Goal: Information Seeking & Learning: Learn about a topic

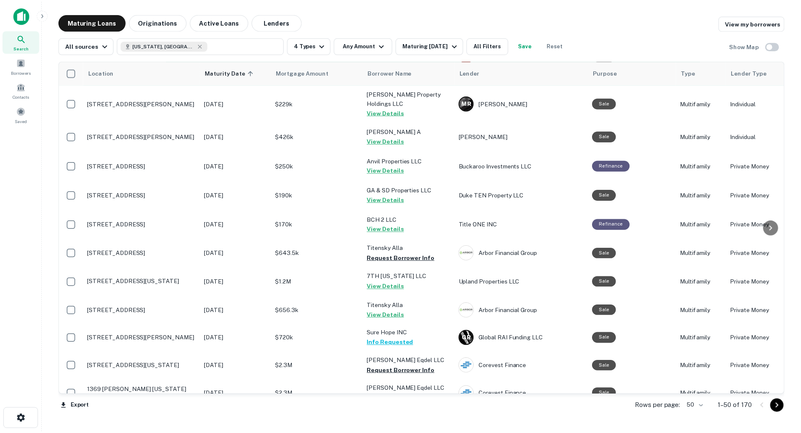
scroll to position [1051, 0]
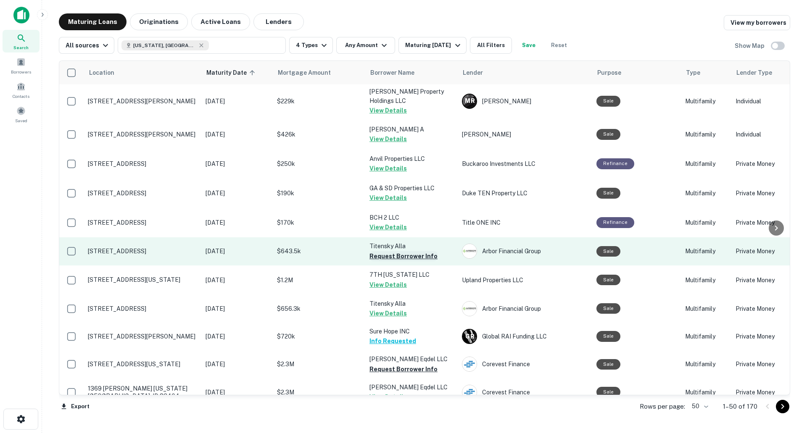
click at [395, 251] on button "Request Borrower Info" at bounding box center [403, 256] width 68 height 10
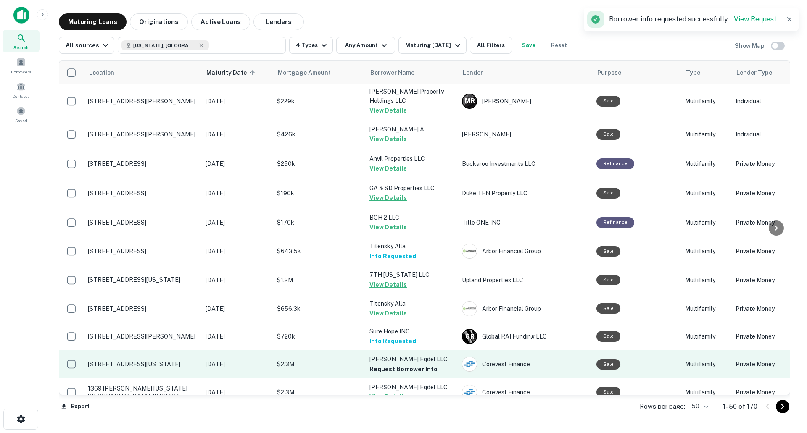
click at [499, 357] on div "Corevest Finance" at bounding box center [525, 364] width 126 height 15
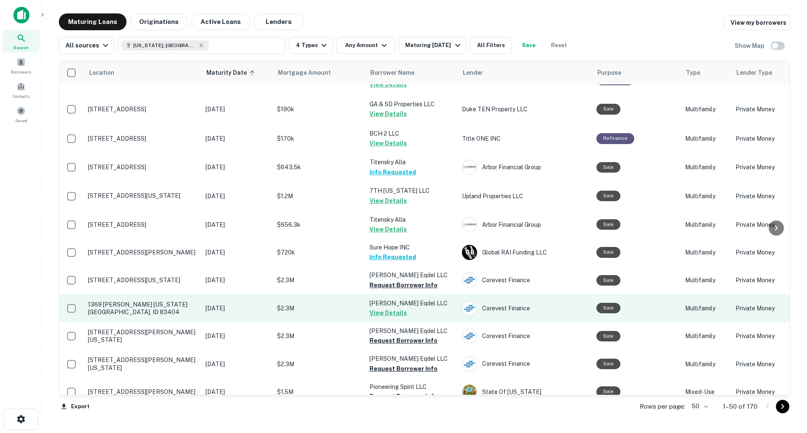
scroll to position [1137, 0]
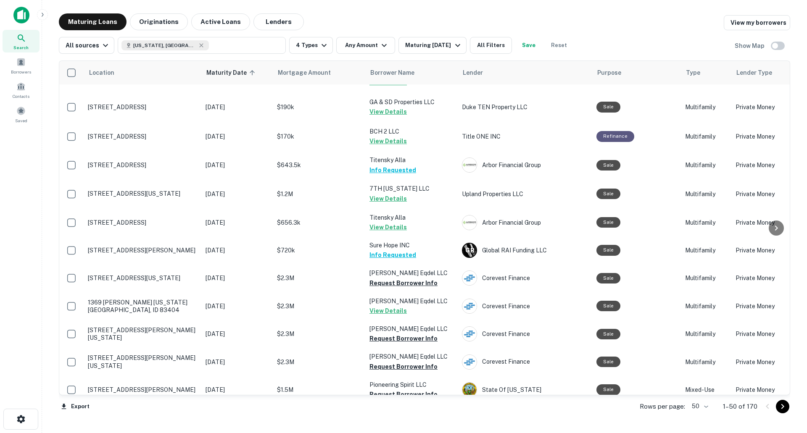
click at [407, 418] on button "Request Borrower Info" at bounding box center [403, 423] width 68 height 10
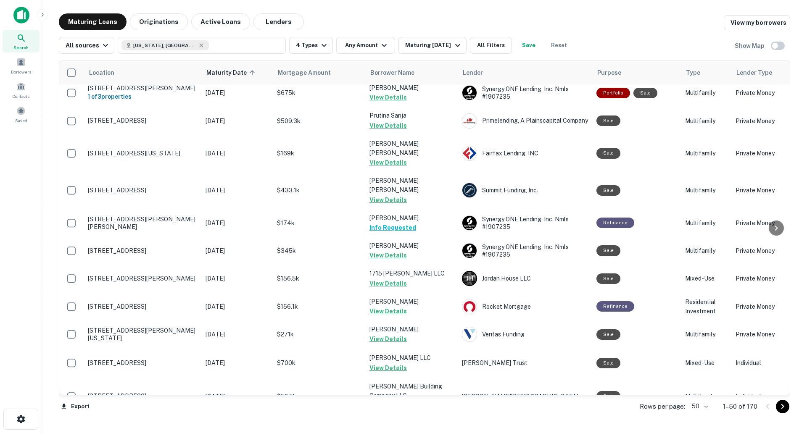
scroll to position [0, 0]
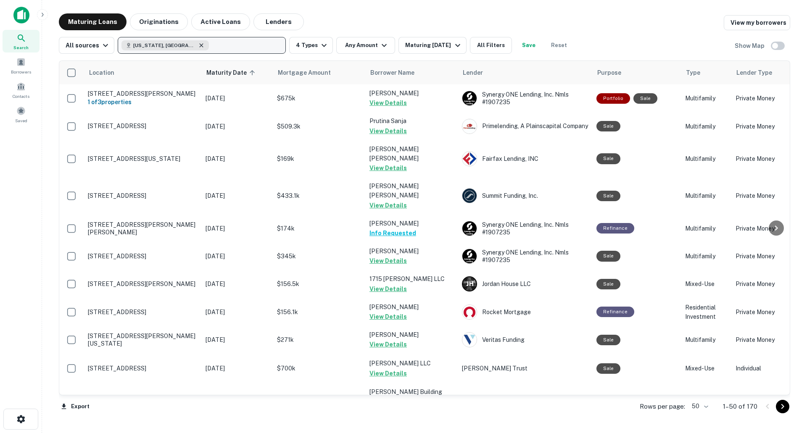
click at [198, 47] on icon "button" at bounding box center [201, 45] width 7 height 7
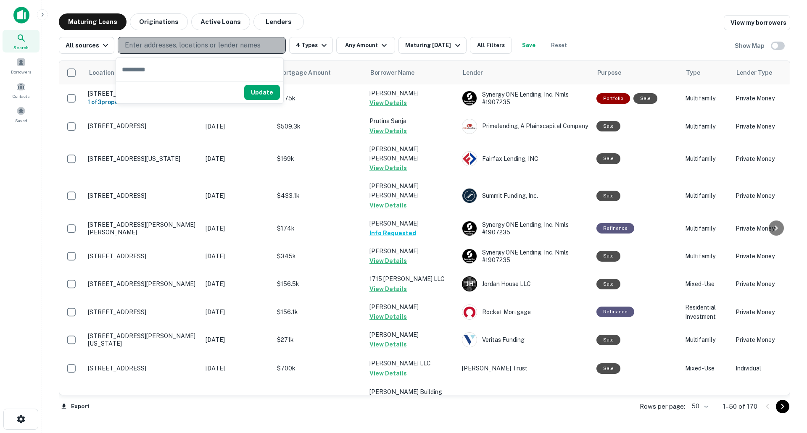
click at [163, 47] on p "Enter addresses, locations or lender names" at bounding box center [193, 45] width 136 height 10
click at [160, 42] on p "Enter addresses, locations or lender names" at bounding box center [193, 45] width 136 height 10
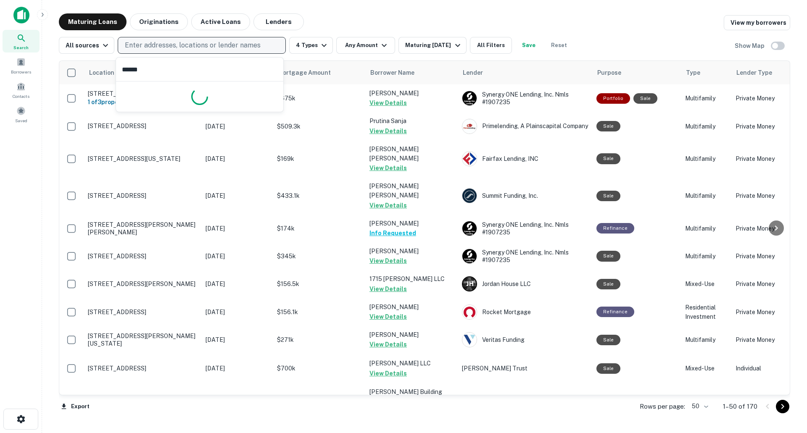
type input "*******"
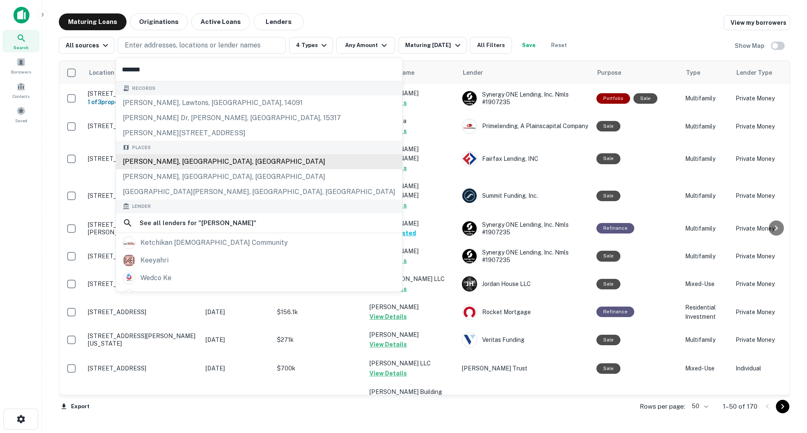
click at [190, 161] on div "[PERSON_NAME], [GEOGRAPHIC_DATA], [GEOGRAPHIC_DATA]" at bounding box center [259, 161] width 286 height 15
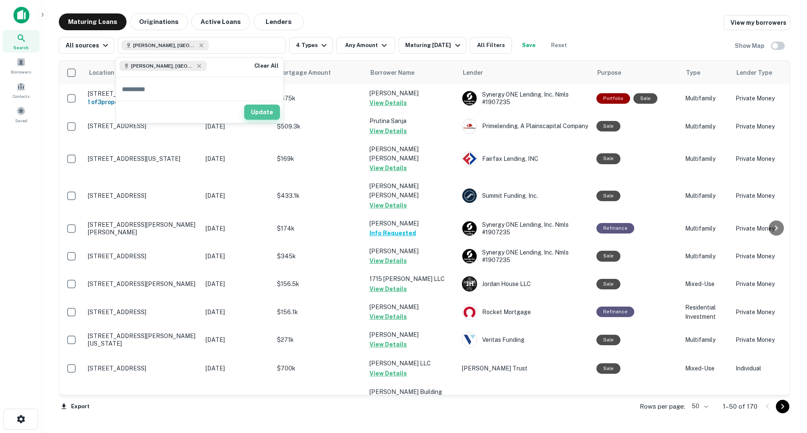
click at [274, 113] on button "Update" at bounding box center [262, 112] width 36 height 15
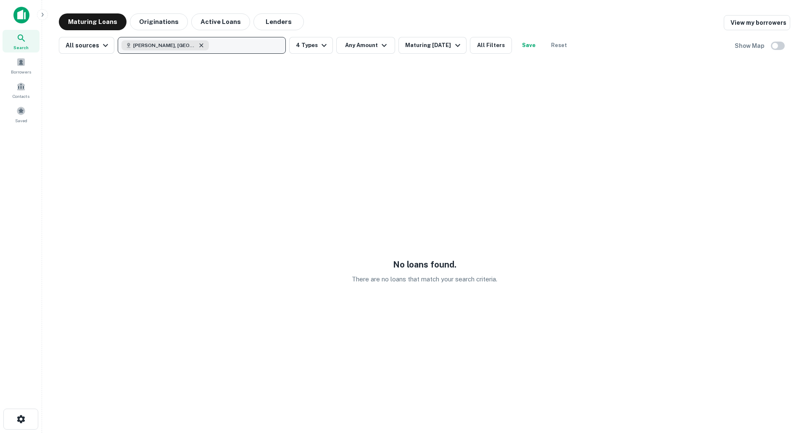
click at [200, 44] on icon "button" at bounding box center [202, 45] width 4 height 4
type input "**********"
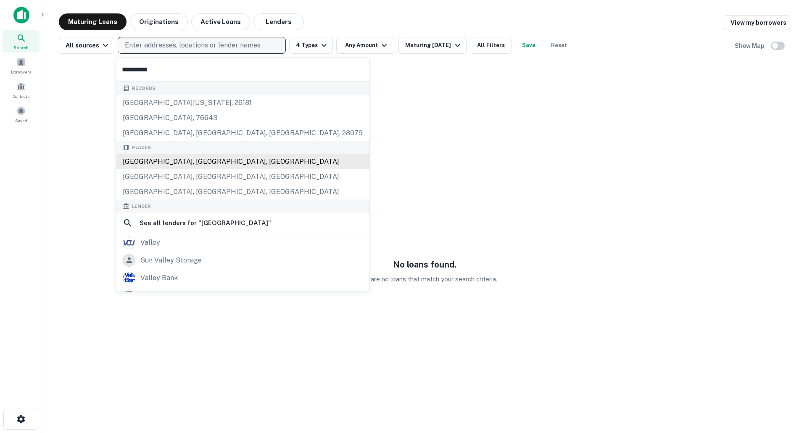
click at [168, 160] on div "[GEOGRAPHIC_DATA], [GEOGRAPHIC_DATA], [GEOGRAPHIC_DATA]" at bounding box center [242, 161] width 253 height 15
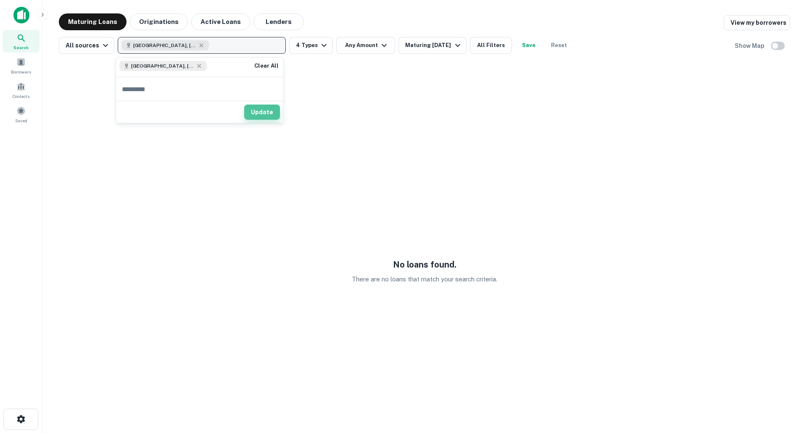
click at [259, 114] on button "Update" at bounding box center [262, 112] width 36 height 15
click at [184, 43] on div "[GEOGRAPHIC_DATA], [GEOGRAPHIC_DATA], [GEOGRAPHIC_DATA]" at bounding box center [164, 45] width 87 height 10
click at [198, 43] on icon "button" at bounding box center [201, 45] width 7 height 7
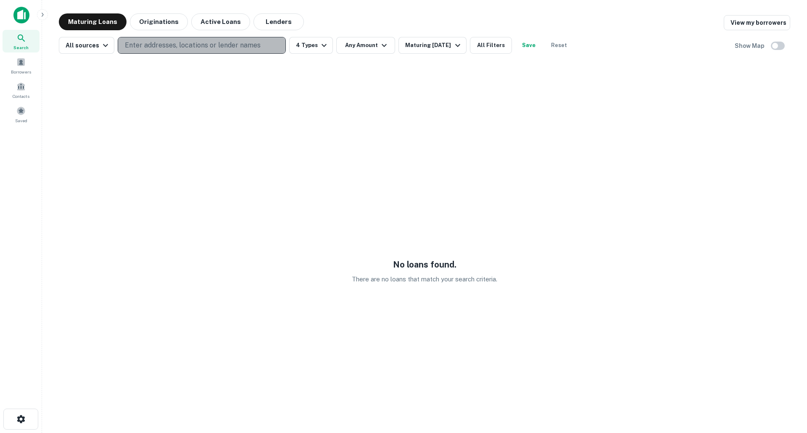
click at [183, 43] on p "Enter addresses, locations or lender names" at bounding box center [193, 45] width 136 height 10
type input "**********"
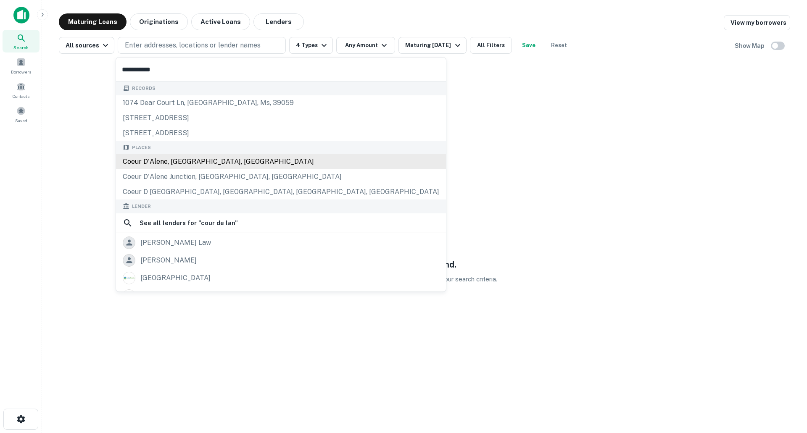
click at [181, 160] on div "Coeur d'Alene, [GEOGRAPHIC_DATA], [GEOGRAPHIC_DATA]" at bounding box center [281, 161] width 330 height 15
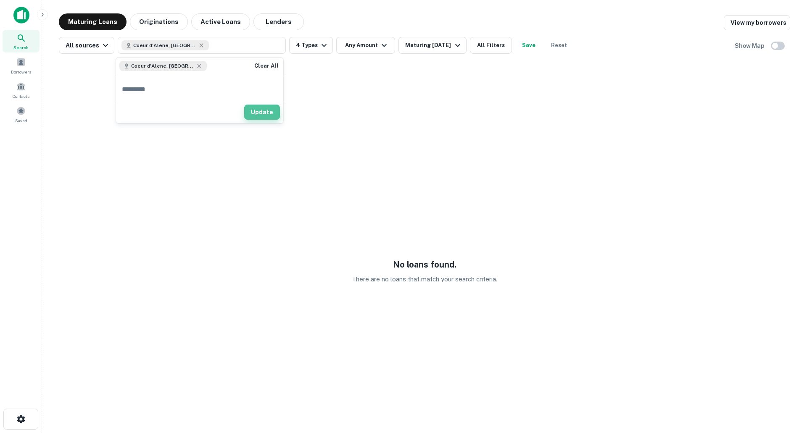
click at [262, 105] on button "Update" at bounding box center [262, 112] width 36 height 15
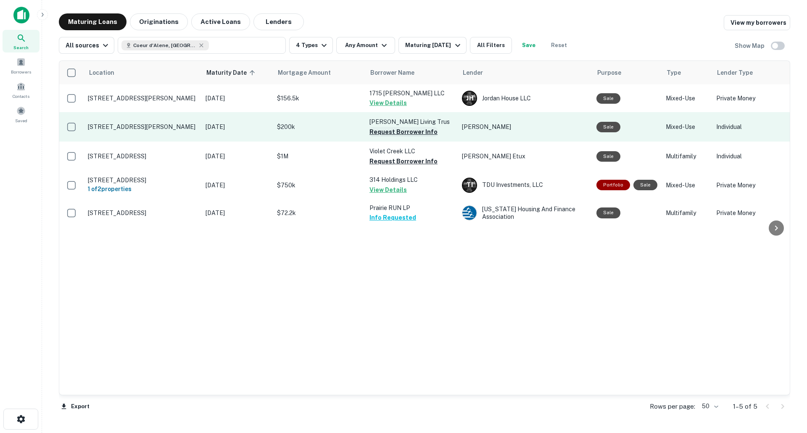
click at [384, 137] on button "Request Borrower Info" at bounding box center [403, 132] width 68 height 10
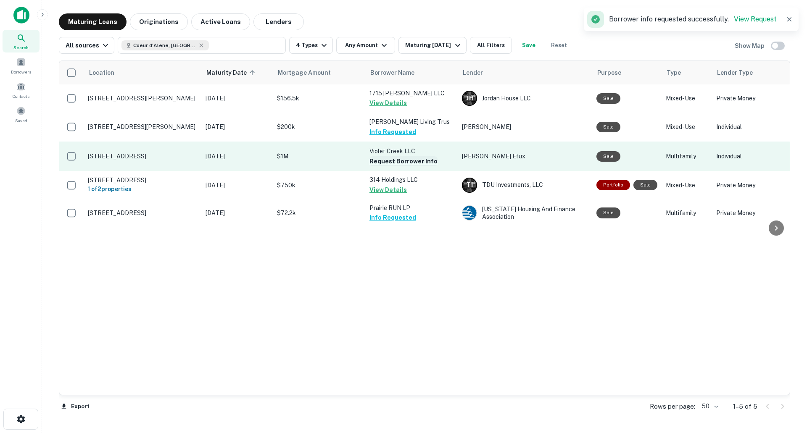
click at [382, 166] on button "Request Borrower Info" at bounding box center [403, 161] width 68 height 10
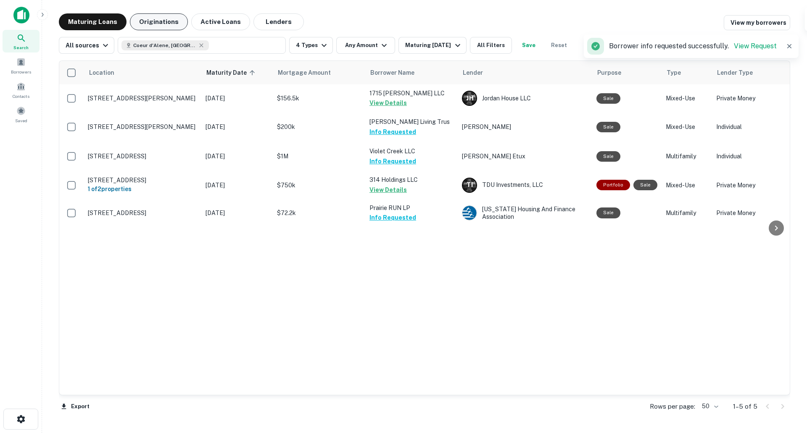
click at [144, 22] on button "Originations" at bounding box center [159, 21] width 58 height 17
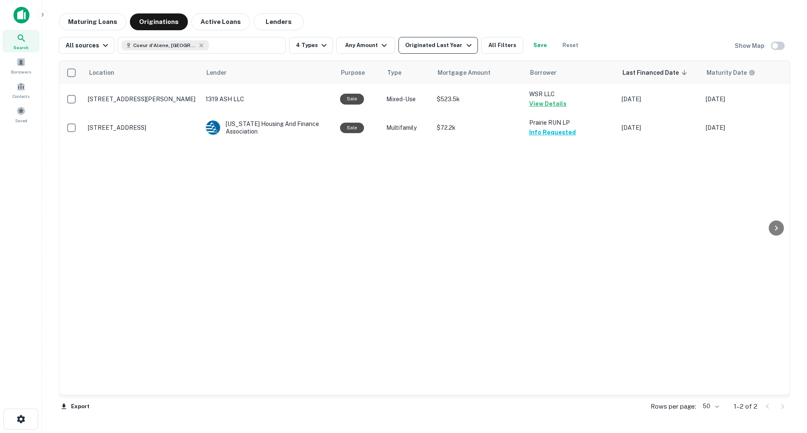
click at [438, 47] on div "Originated Last Year" at bounding box center [439, 45] width 69 height 10
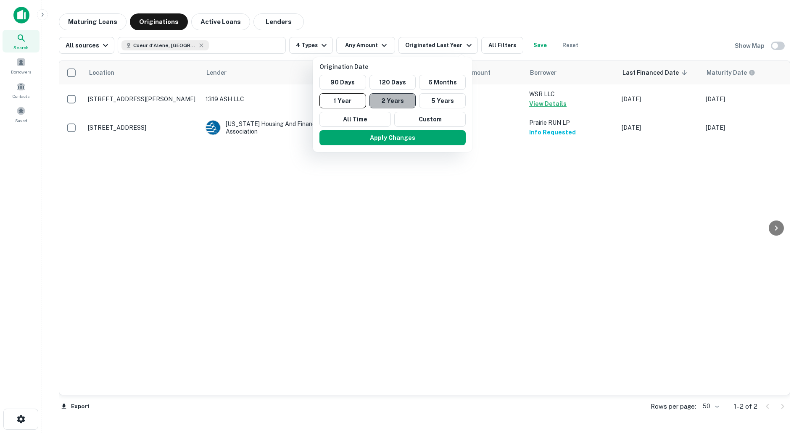
click at [411, 100] on button "2 Years" at bounding box center [392, 100] width 47 height 15
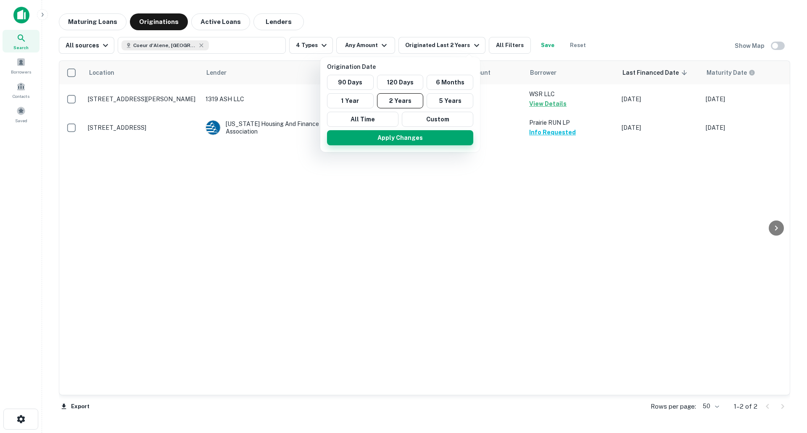
click at [407, 137] on button "Apply Changes" at bounding box center [400, 137] width 146 height 15
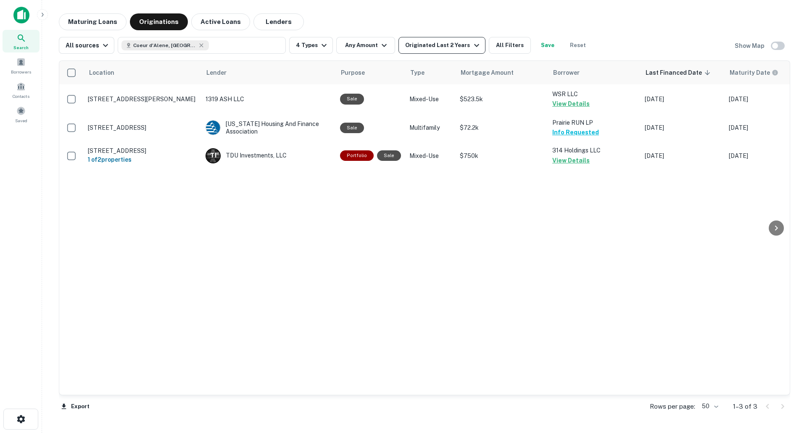
click at [451, 47] on div "Originated Last 2 Years" at bounding box center [443, 45] width 76 height 10
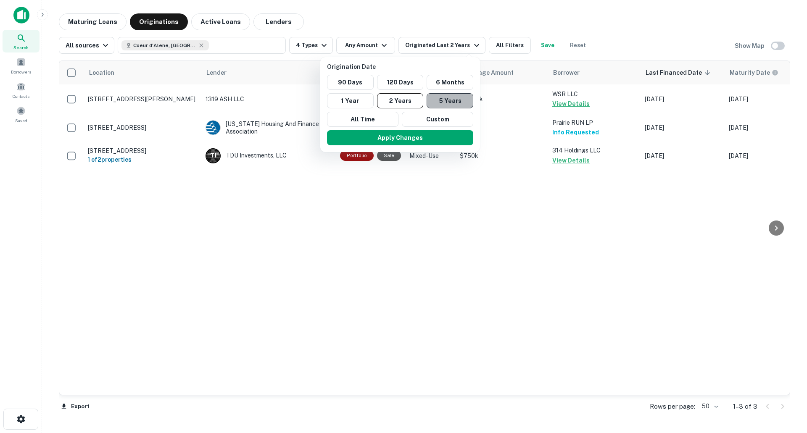
click at [444, 99] on button "5 Years" at bounding box center [450, 100] width 47 height 15
click at [435, 140] on button "Apply Changes" at bounding box center [400, 137] width 146 height 15
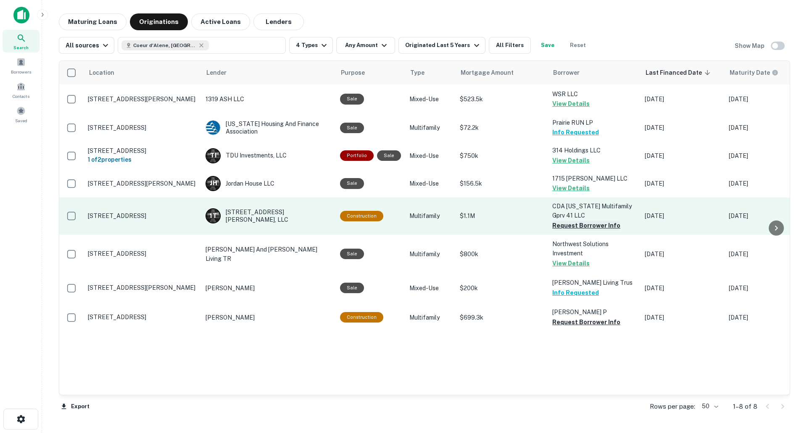
click at [594, 225] on button "Request Borrower Info" at bounding box center [586, 226] width 68 height 10
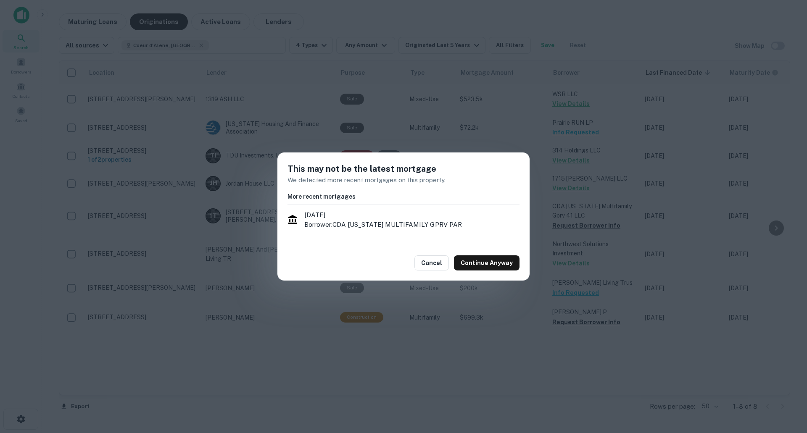
drag, startPoint x: 485, startPoint y: 260, endPoint x: 505, endPoint y: 272, distance: 23.9
click at [485, 258] on button "Continue Anyway" at bounding box center [487, 263] width 66 height 15
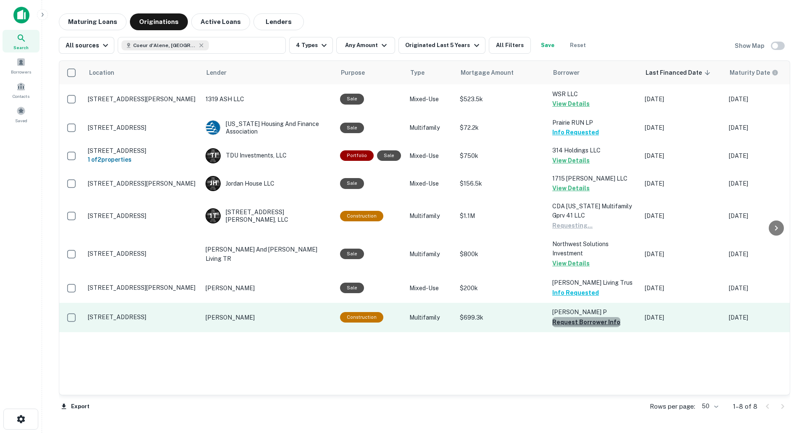
click at [588, 327] on button "Request Borrower Info" at bounding box center [586, 322] width 68 height 10
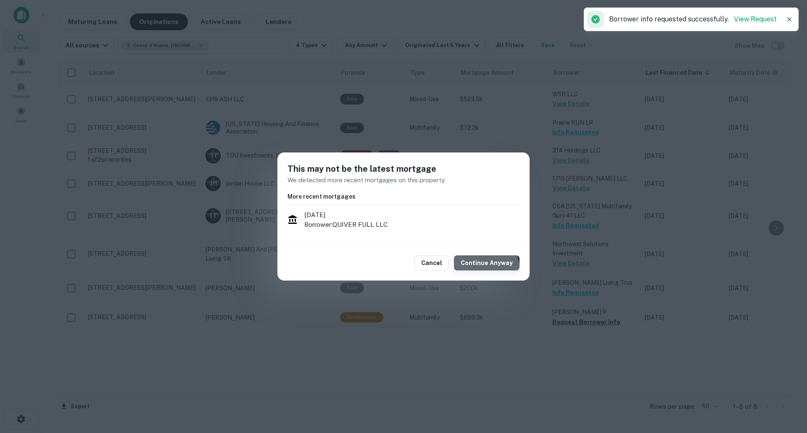
click at [487, 270] on button "Continue Anyway" at bounding box center [487, 263] width 66 height 15
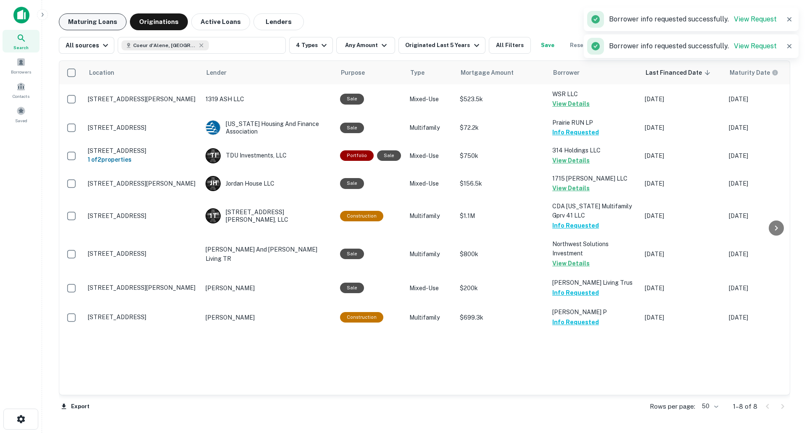
click at [69, 24] on button "Maturing Loans" at bounding box center [93, 21] width 68 height 17
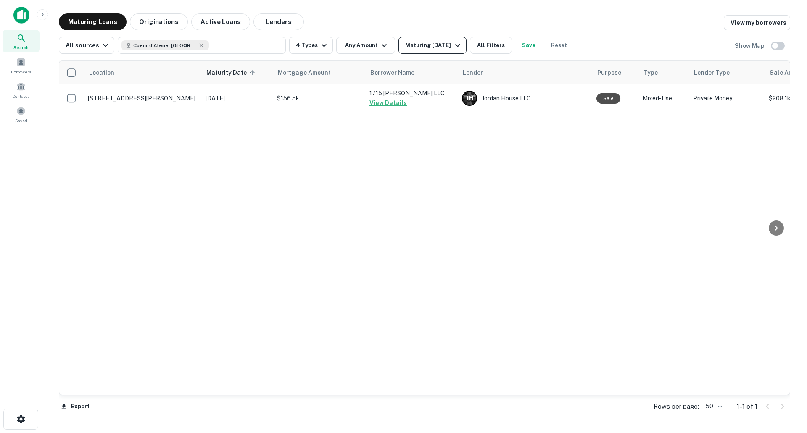
click at [436, 45] on div "Maturing [DATE]" at bounding box center [433, 45] width 57 height 10
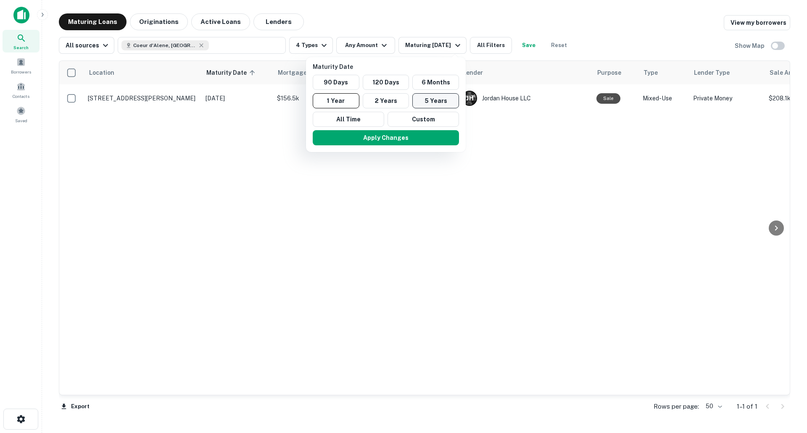
click at [429, 96] on button "5 Years" at bounding box center [435, 100] width 47 height 15
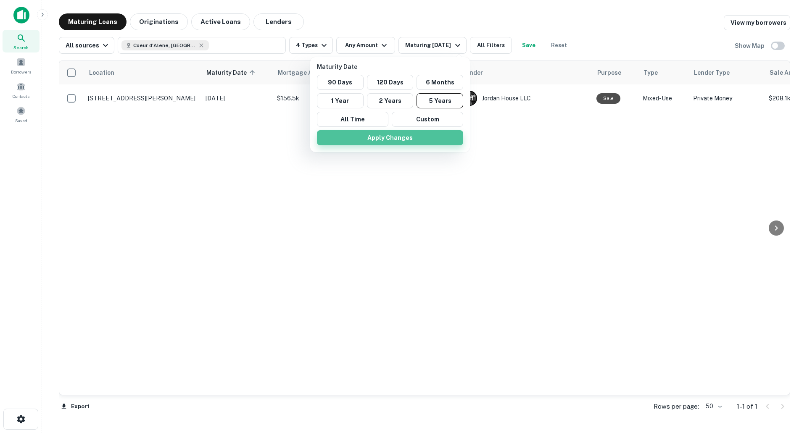
click at [423, 142] on button "Apply Changes" at bounding box center [390, 137] width 146 height 15
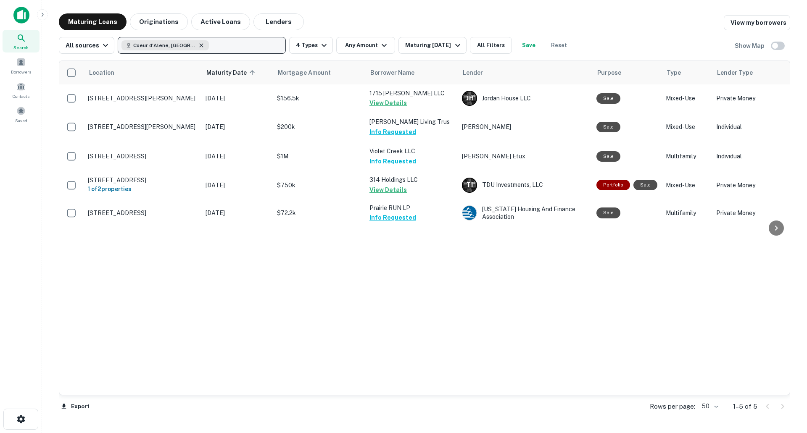
click at [198, 44] on icon "button" at bounding box center [201, 45] width 7 height 7
click at [190, 44] on p "Enter addresses, locations or lender names" at bounding box center [193, 45] width 136 height 10
click at [173, 40] on button "Enter addresses, locations or lender names" at bounding box center [202, 45] width 168 height 17
type input "******"
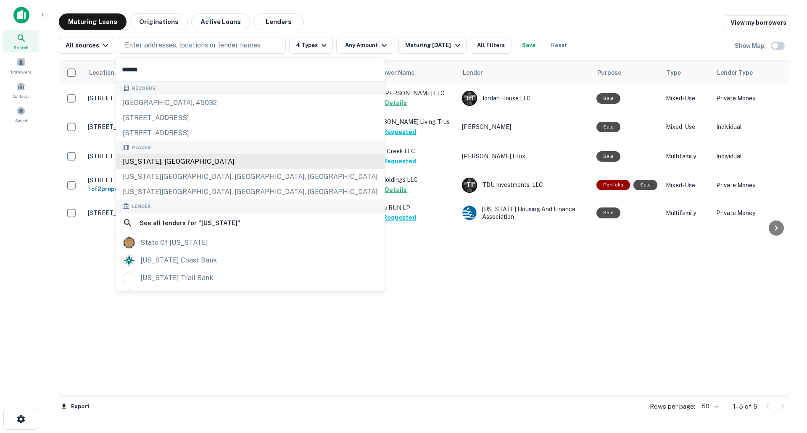
click at [161, 156] on div "[US_STATE], [GEOGRAPHIC_DATA]" at bounding box center [250, 161] width 269 height 15
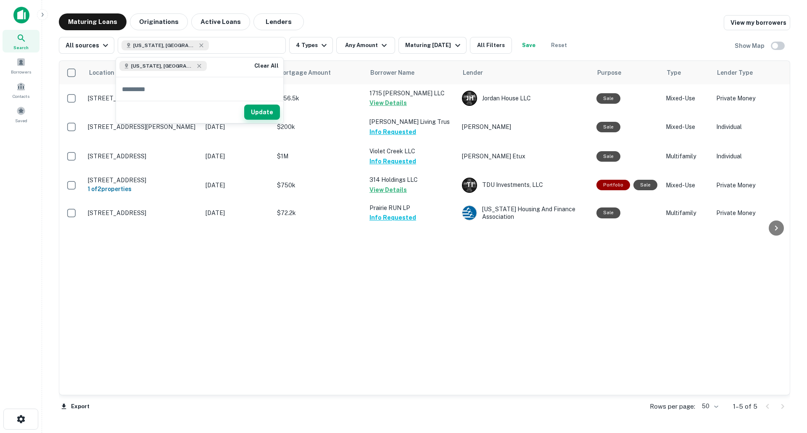
click at [277, 116] on button "Update" at bounding box center [262, 112] width 36 height 15
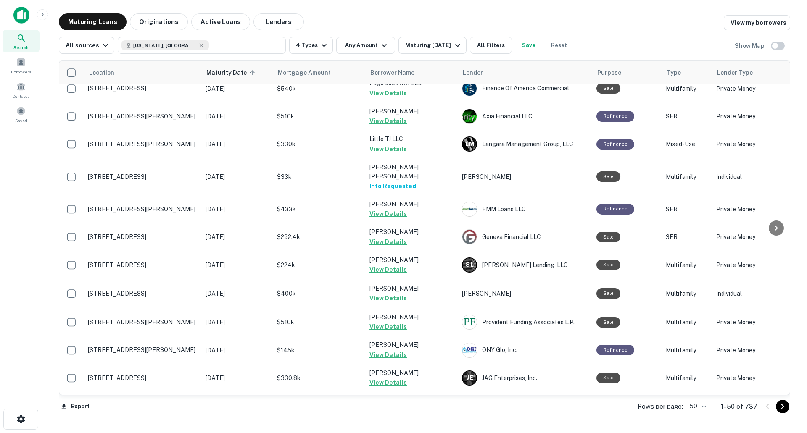
scroll to position [1132, 0]
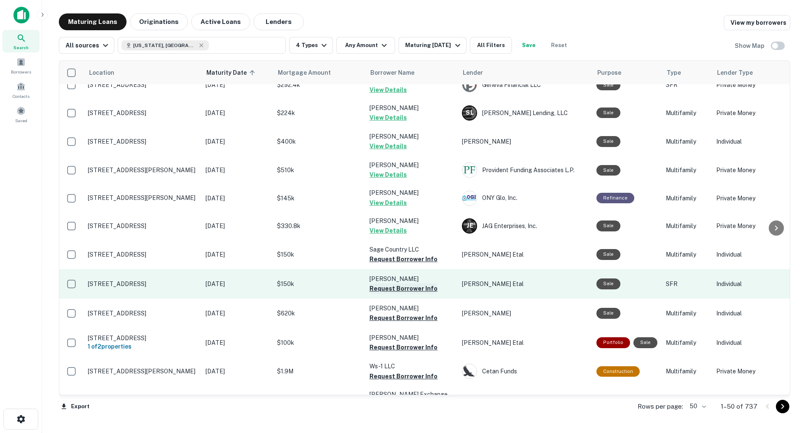
click at [406, 284] on button "Request Borrower Info" at bounding box center [403, 289] width 68 height 10
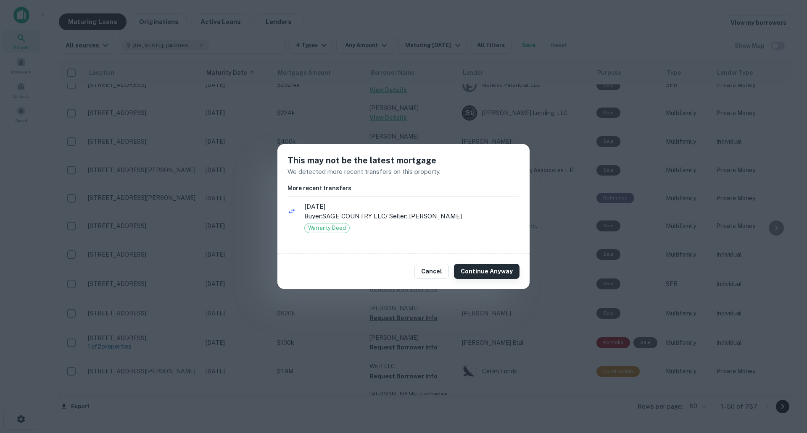
click at [508, 267] on button "Continue Anyway" at bounding box center [487, 271] width 66 height 15
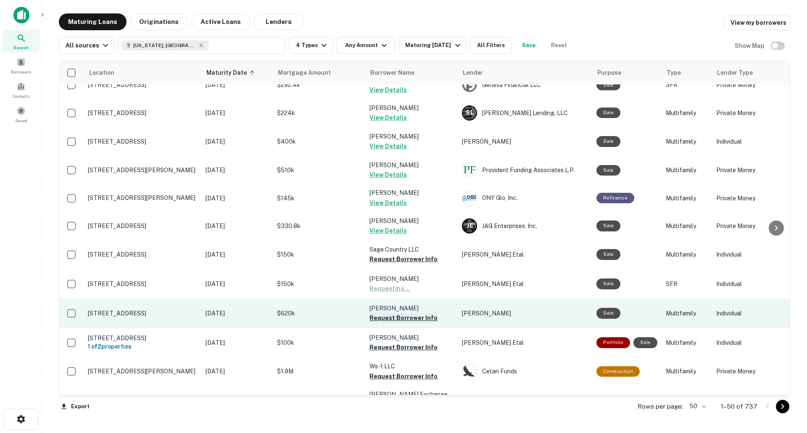
click at [424, 313] on button "Request Borrower Info" at bounding box center [403, 318] width 68 height 10
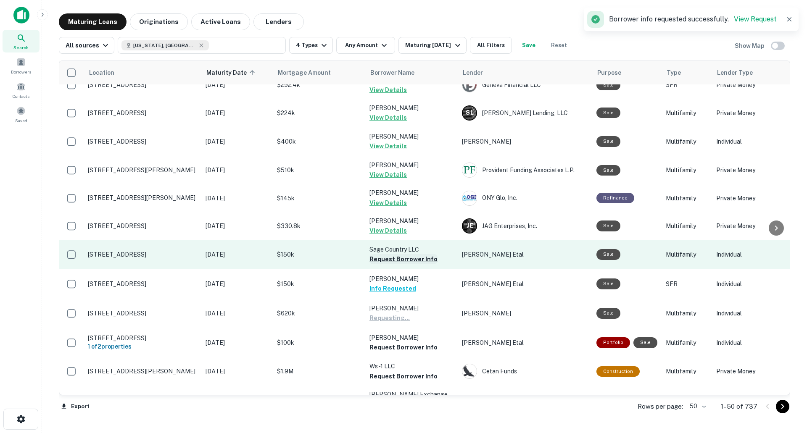
click at [409, 254] on button "Request Borrower Info" at bounding box center [403, 259] width 68 height 10
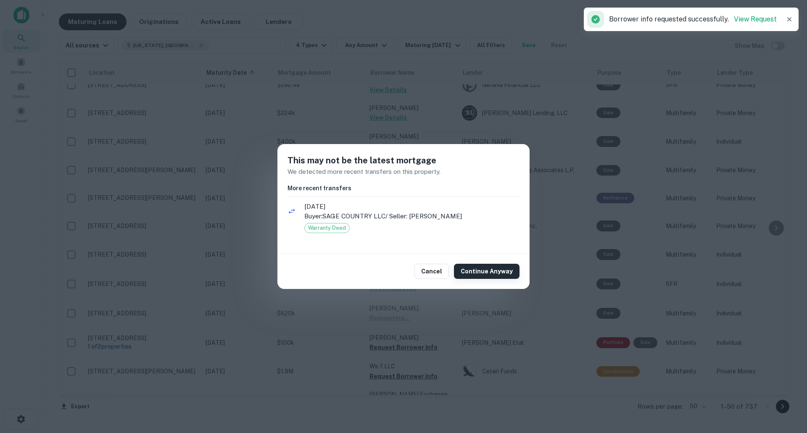
click at [514, 271] on button "Continue Anyway" at bounding box center [487, 271] width 66 height 15
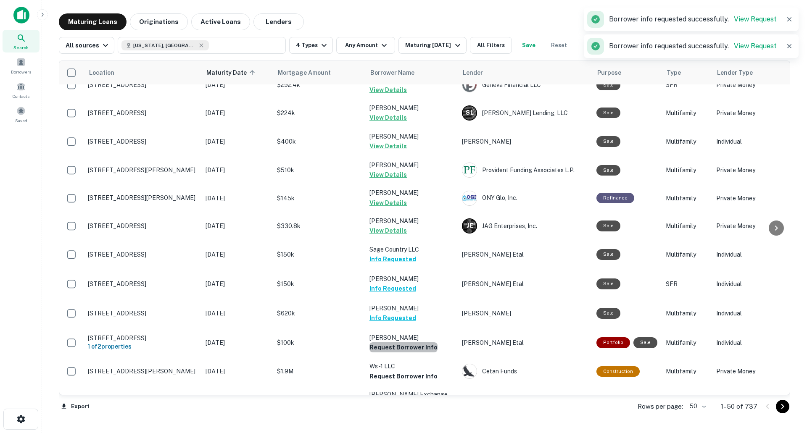
click at [419, 343] on button "Request Borrower Info" at bounding box center [403, 348] width 68 height 10
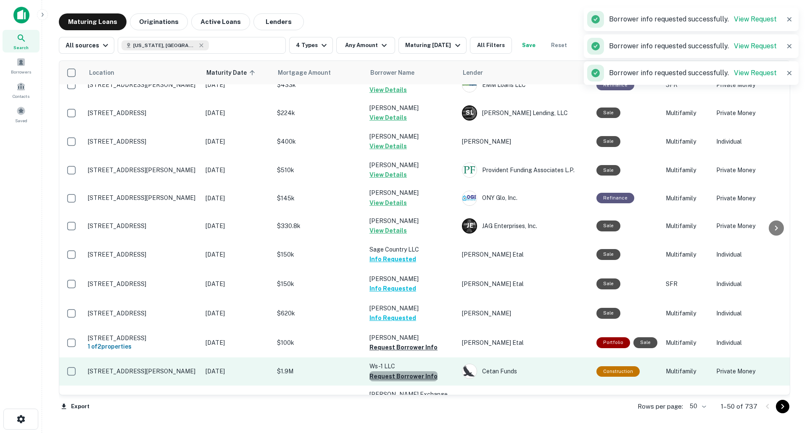
click at [420, 372] on button "Request Borrower Info" at bounding box center [403, 377] width 68 height 10
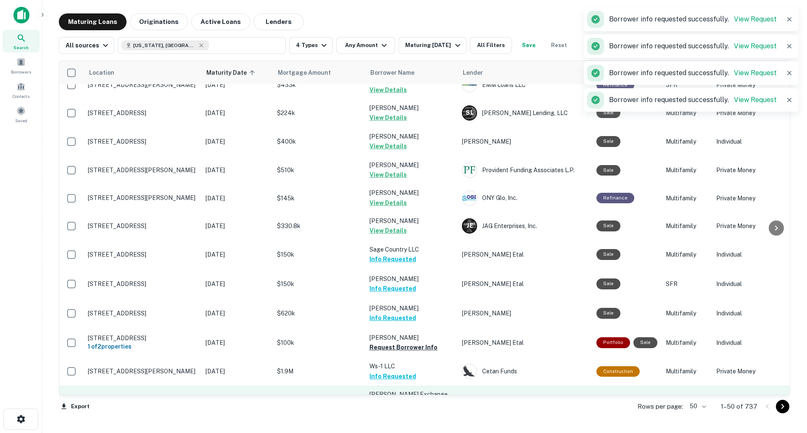
click at [416, 409] on button "Request Borrower Info" at bounding box center [403, 414] width 68 height 10
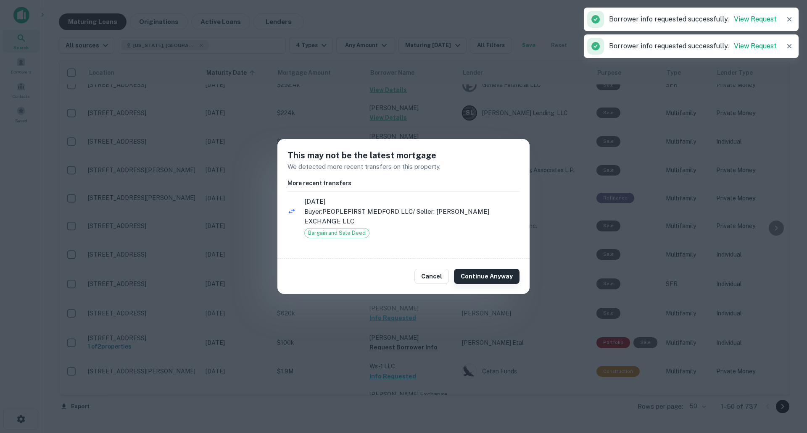
click at [490, 269] on button "Continue Anyway" at bounding box center [487, 276] width 66 height 15
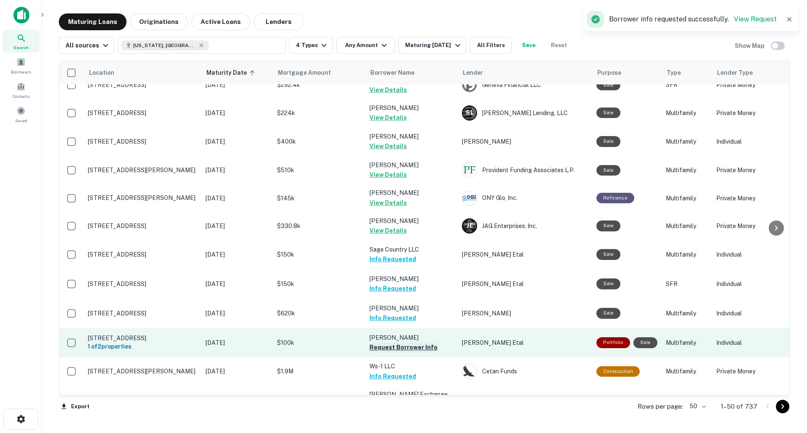
click at [424, 343] on button "Request Borrower Info" at bounding box center [403, 348] width 68 height 10
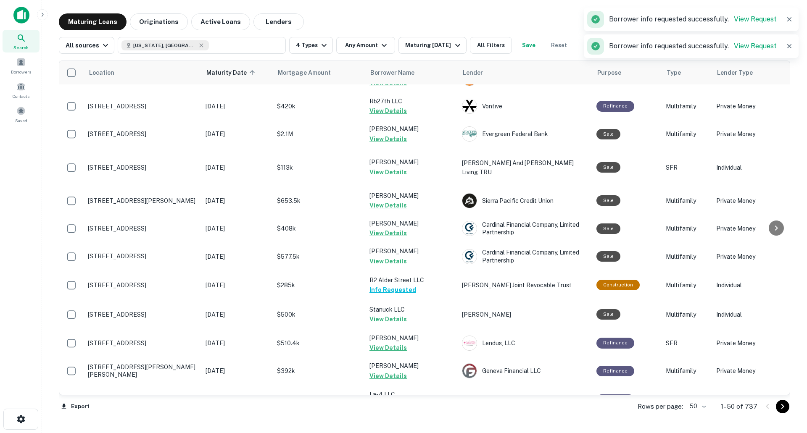
scroll to position [0, 0]
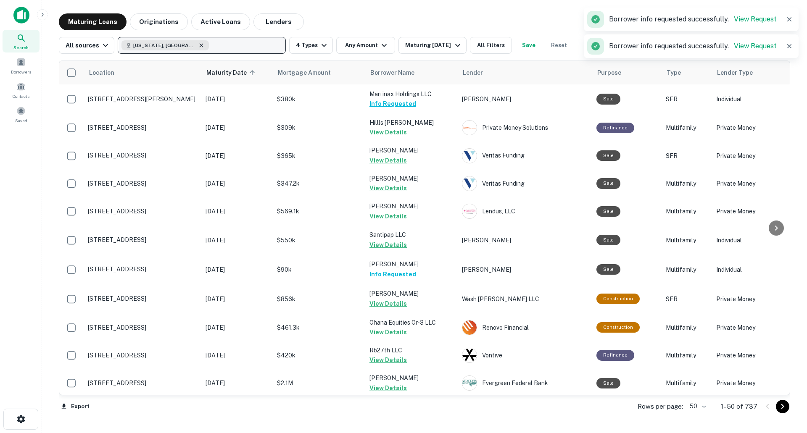
click at [200, 44] on icon "button" at bounding box center [202, 45] width 4 height 4
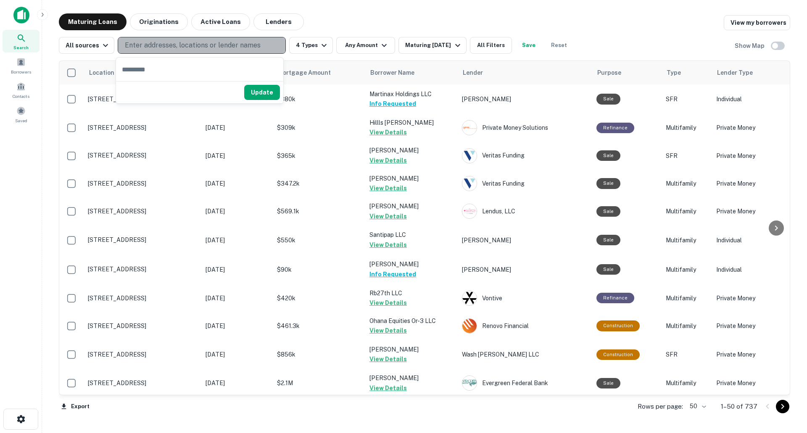
click at [168, 44] on p "Enter addresses, locations or lender names" at bounding box center [193, 45] width 136 height 10
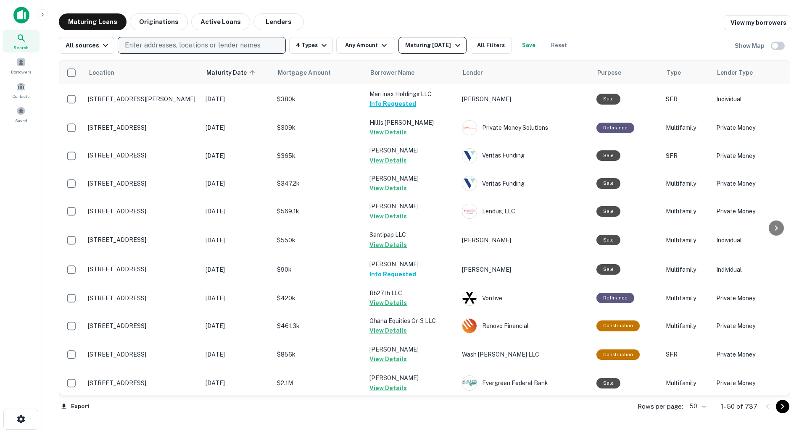
click at [400, 47] on button "Maturing [DATE]" at bounding box center [432, 45] width 68 height 17
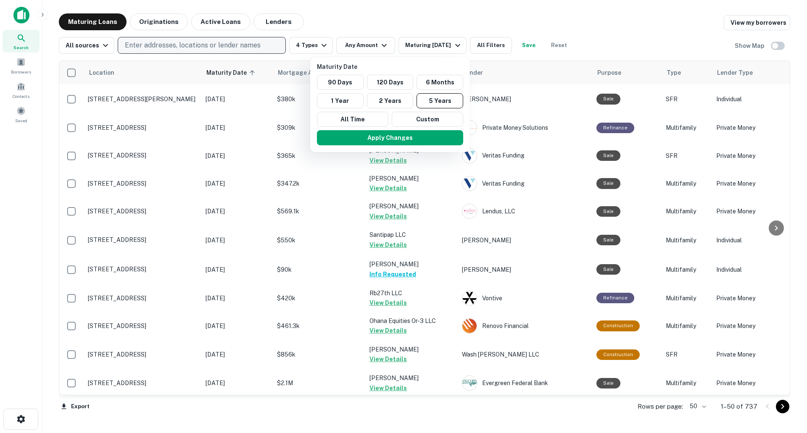
click at [221, 40] on div at bounding box center [403, 216] width 807 height 433
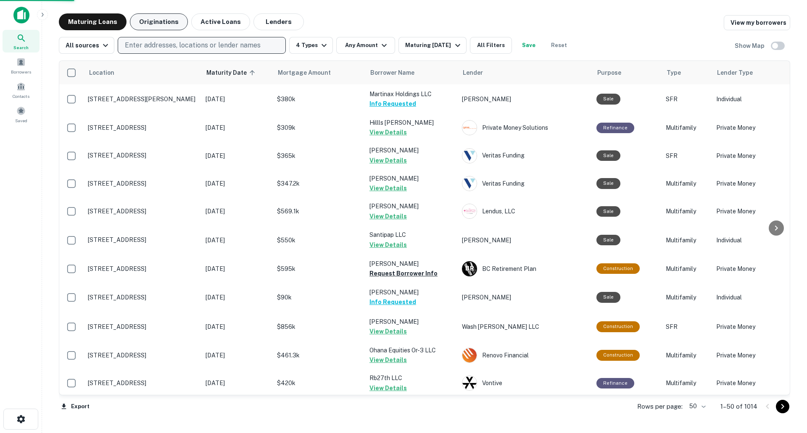
click at [160, 22] on button "Originations" at bounding box center [159, 21] width 58 height 17
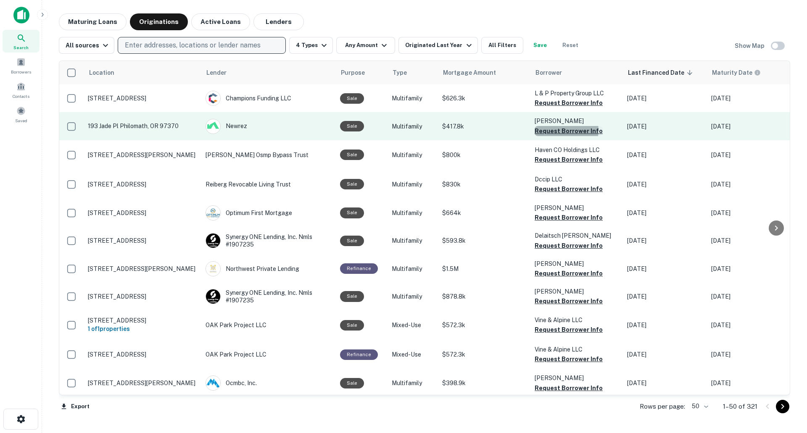
click at [564, 131] on button "Request Borrower Info" at bounding box center [569, 131] width 68 height 10
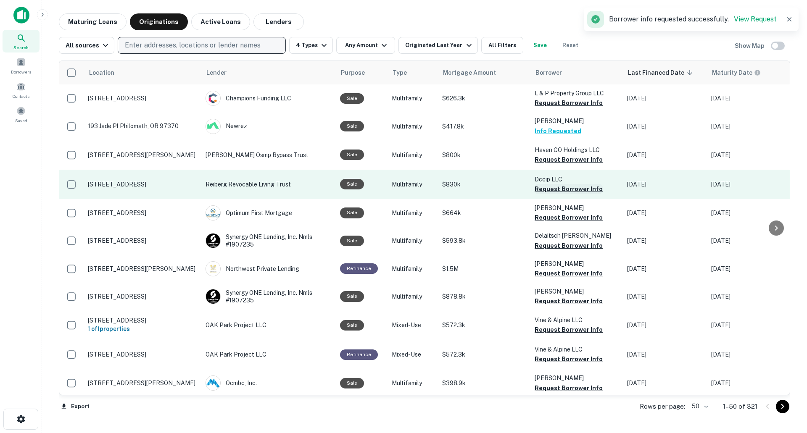
click at [556, 188] on button "Request Borrower Info" at bounding box center [569, 189] width 68 height 10
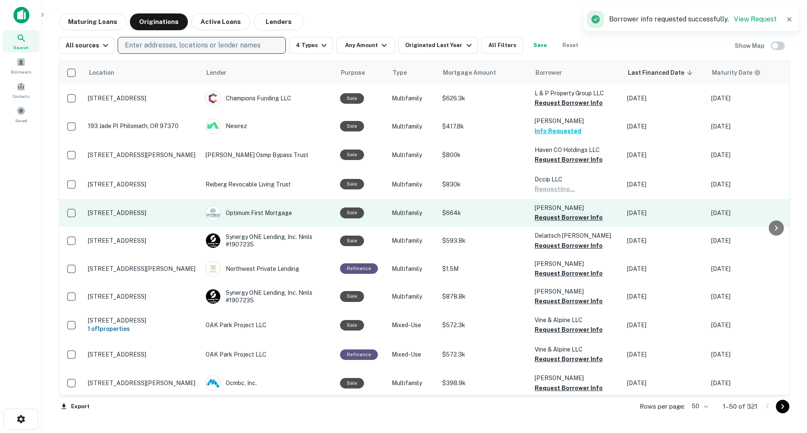
click at [558, 218] on button "Request Borrower Info" at bounding box center [569, 218] width 68 height 10
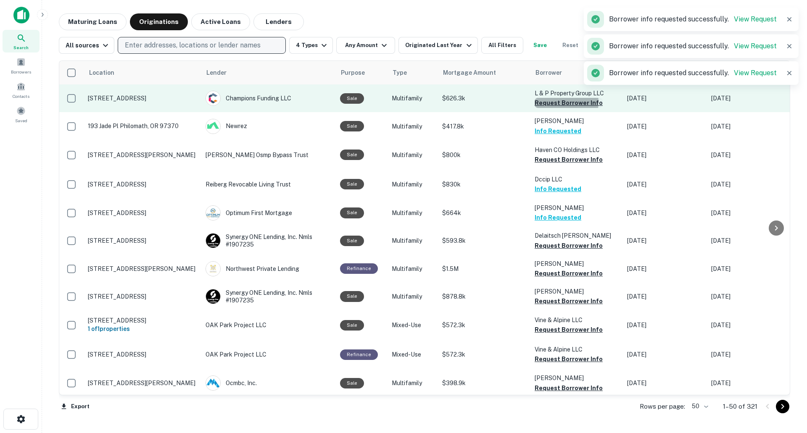
click at [554, 102] on button "Request Borrower Info" at bounding box center [569, 103] width 68 height 10
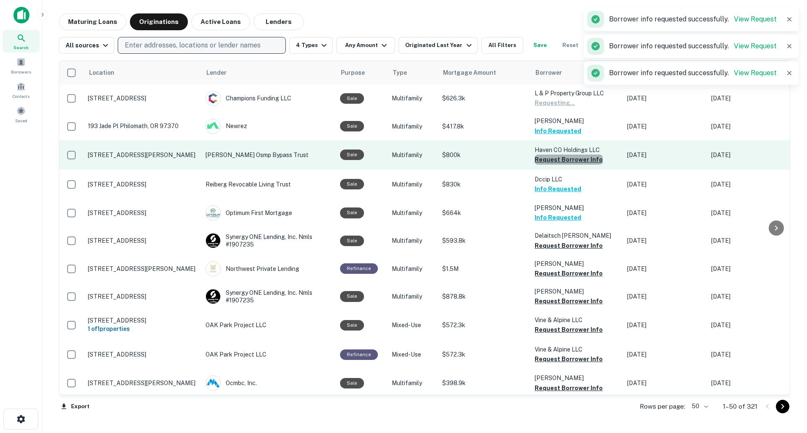
click at [567, 159] on button "Request Borrower Info" at bounding box center [569, 160] width 68 height 10
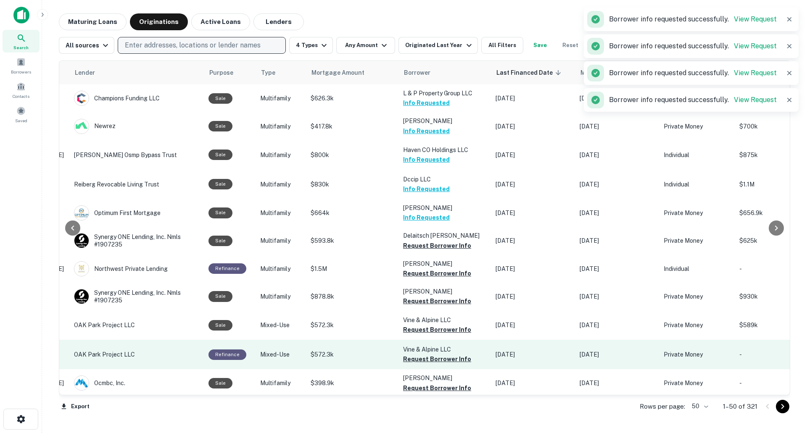
scroll to position [0, 131]
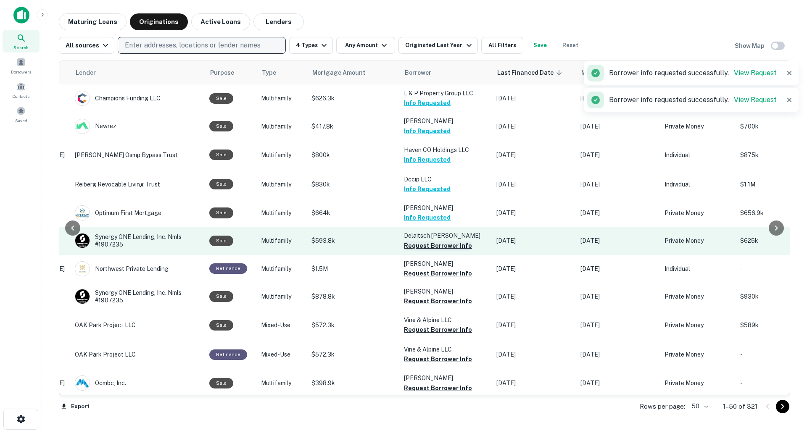
click at [441, 246] on button "Request Borrower Info" at bounding box center [438, 246] width 68 height 10
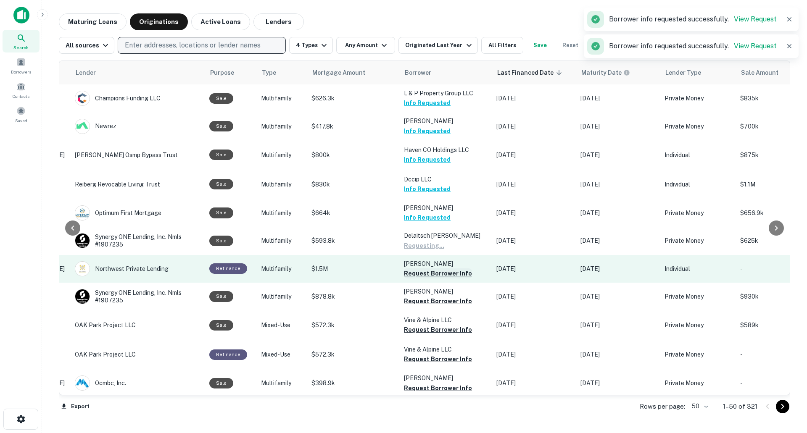
click at [442, 275] on button "Request Borrower Info" at bounding box center [438, 274] width 68 height 10
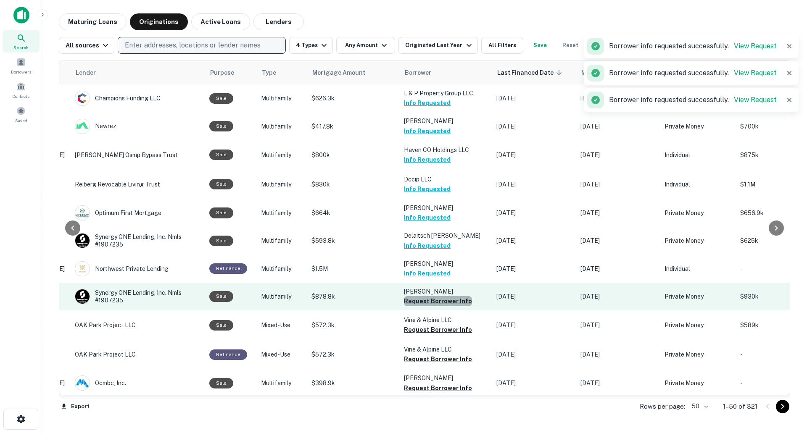
click at [442, 303] on button "Request Borrower Info" at bounding box center [438, 301] width 68 height 10
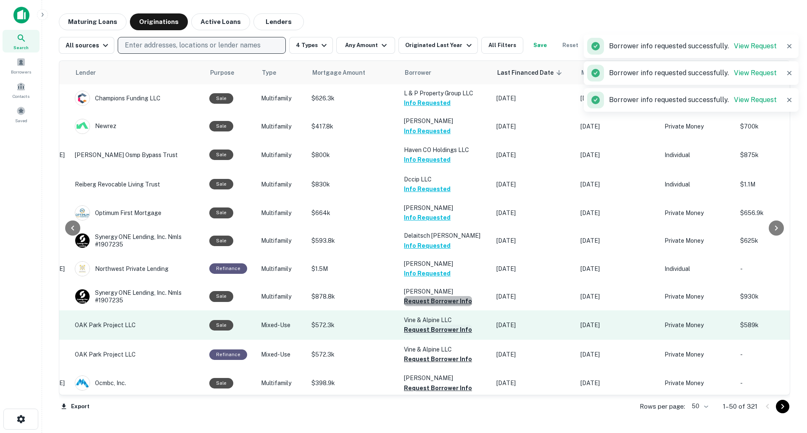
click at [442, 332] on button "Request Borrower Info" at bounding box center [438, 330] width 68 height 10
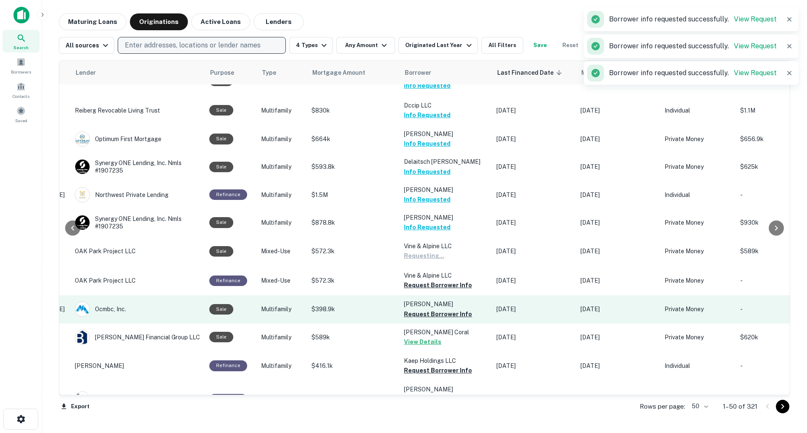
scroll to position [84, 131]
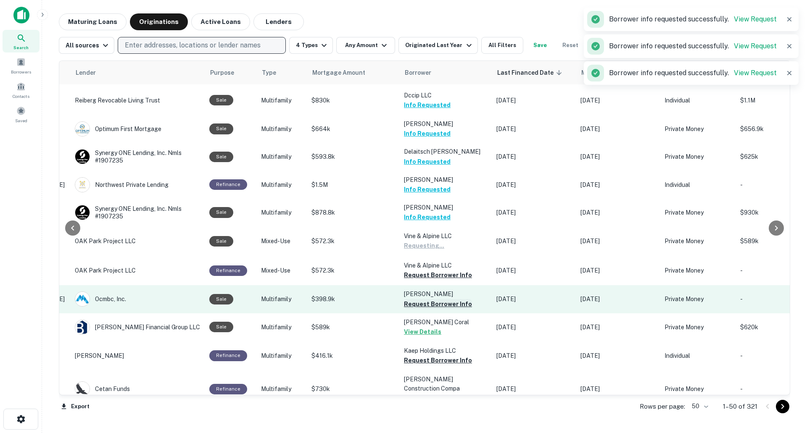
click at [445, 308] on button "Request Borrower Info" at bounding box center [438, 304] width 68 height 10
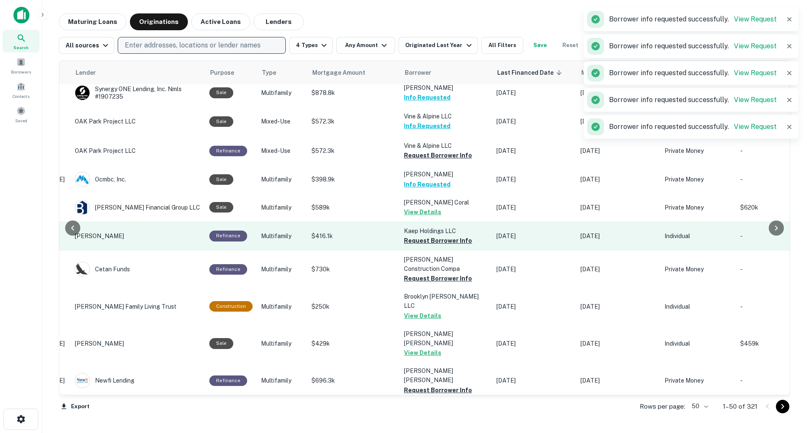
scroll to position [210, 131]
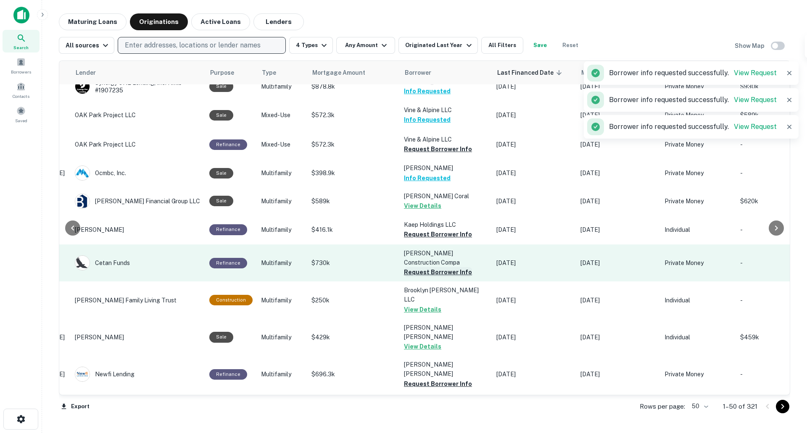
click at [454, 275] on button "Request Borrower Info" at bounding box center [438, 272] width 68 height 10
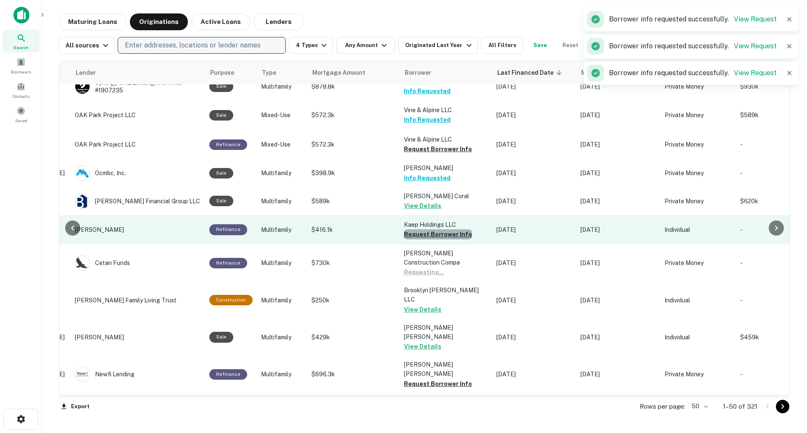
click at [457, 238] on button "Request Borrower Info" at bounding box center [438, 234] width 68 height 10
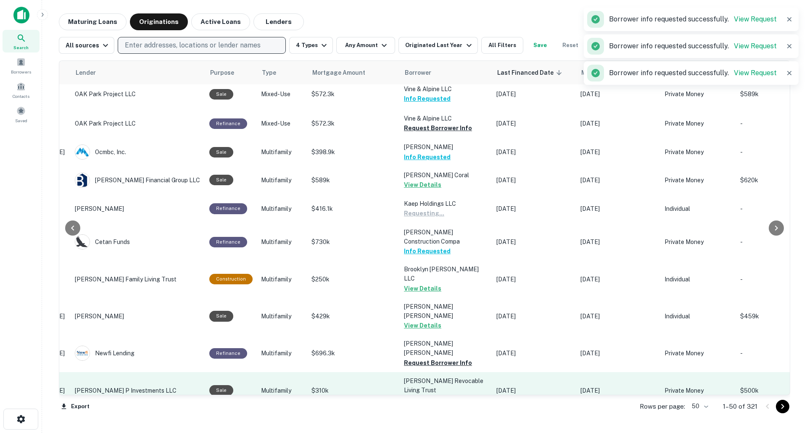
scroll to position [294, 131]
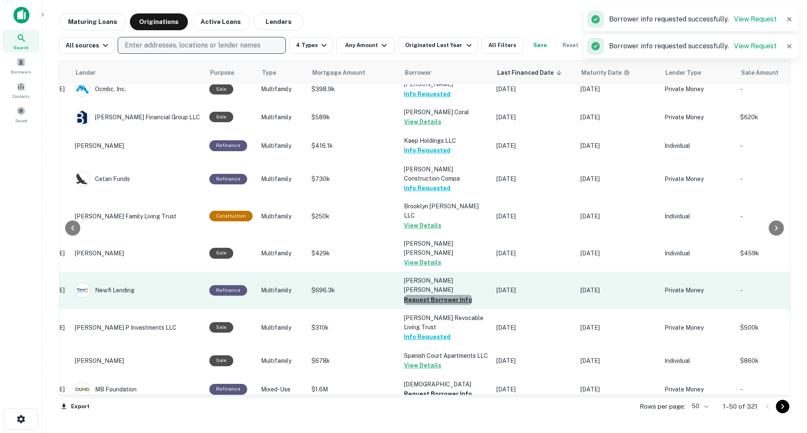
click at [448, 295] on button "Request Borrower Info" at bounding box center [438, 300] width 68 height 10
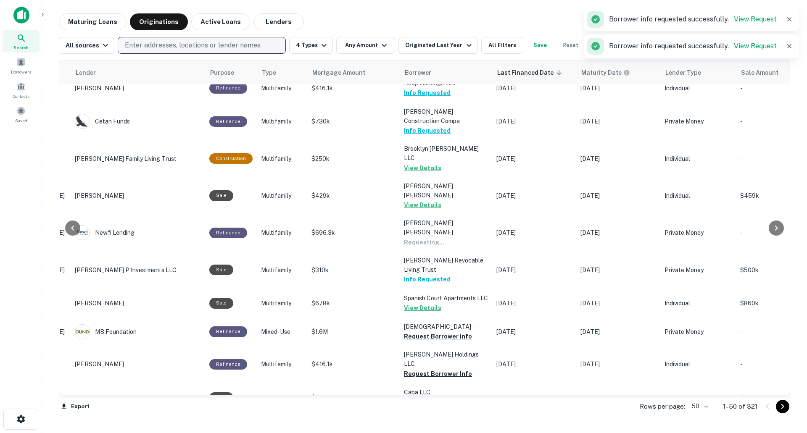
scroll to position [462, 131]
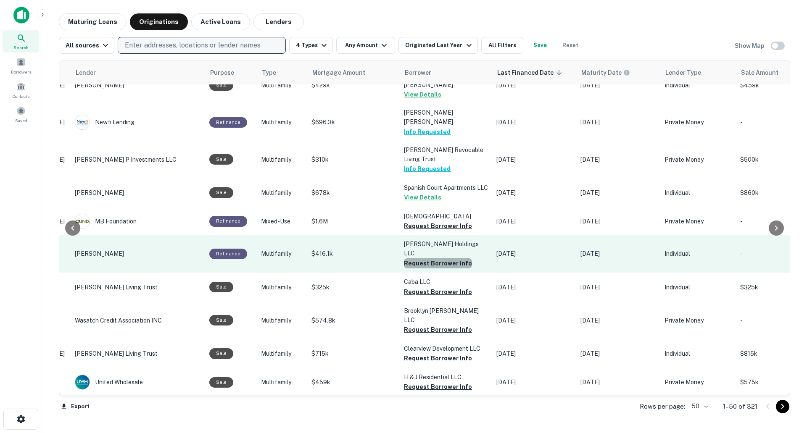
click at [445, 258] on button "Request Borrower Info" at bounding box center [438, 263] width 68 height 10
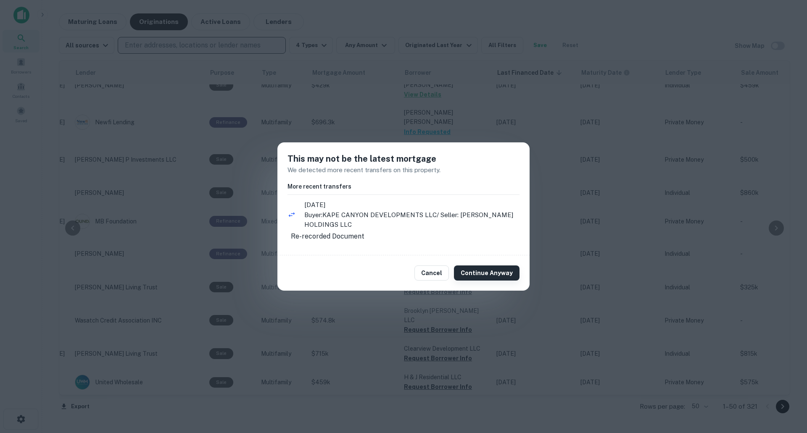
click at [462, 274] on button "Continue Anyway" at bounding box center [487, 273] width 66 height 15
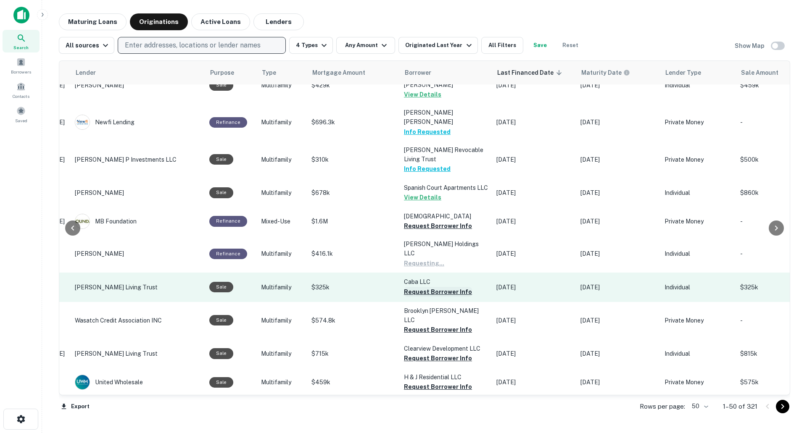
click at [457, 287] on button "Request Borrower Info" at bounding box center [438, 292] width 68 height 10
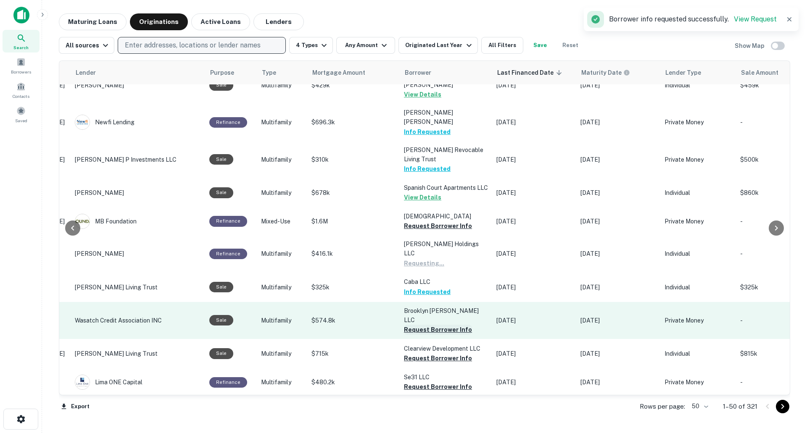
click at [457, 325] on button "Request Borrower Info" at bounding box center [438, 330] width 68 height 10
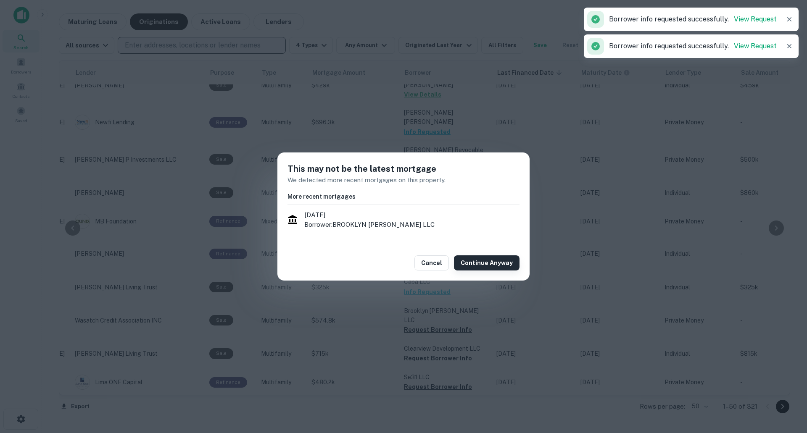
click at [477, 261] on button "Continue Anyway" at bounding box center [487, 263] width 66 height 15
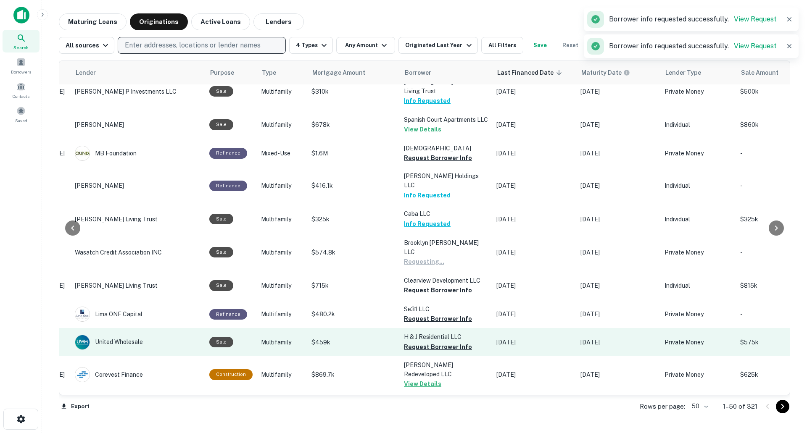
scroll to position [546, 131]
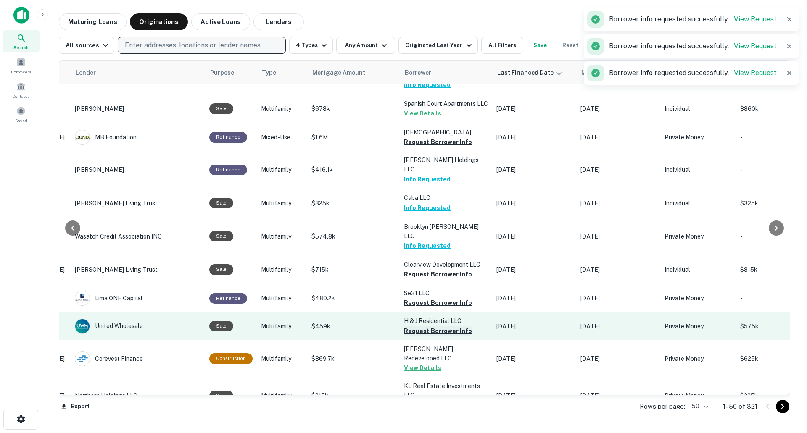
click at [443, 326] on button "Request Borrower Info" at bounding box center [438, 331] width 68 height 10
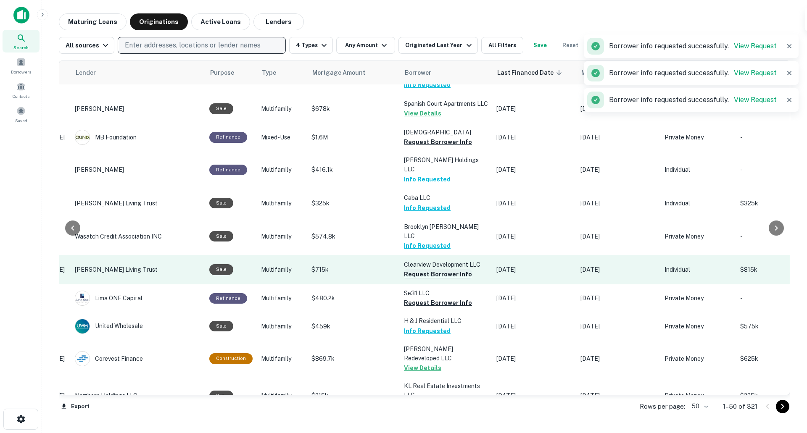
click at [454, 269] on button "Request Borrower Info" at bounding box center [438, 274] width 68 height 10
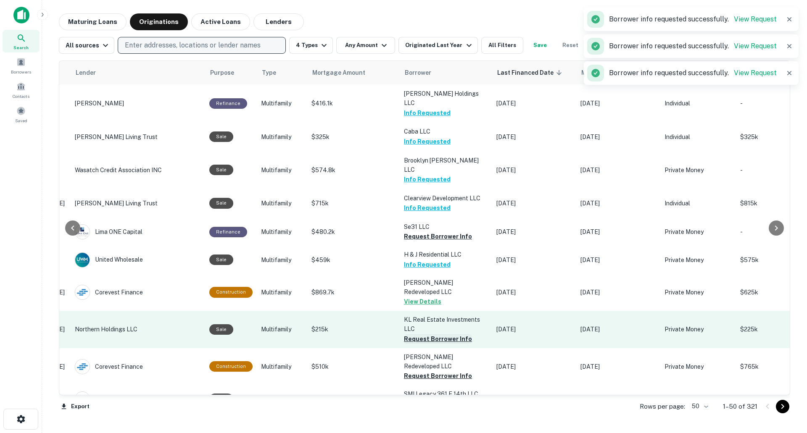
scroll to position [630, 131]
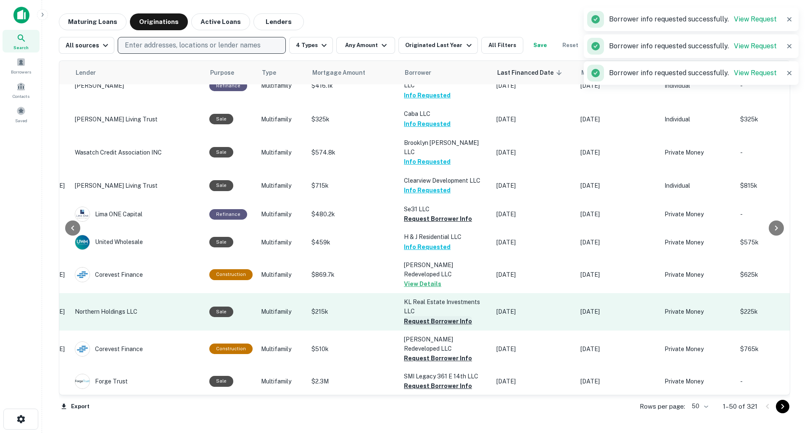
click at [452, 316] on button "Request Borrower Info" at bounding box center [438, 321] width 68 height 10
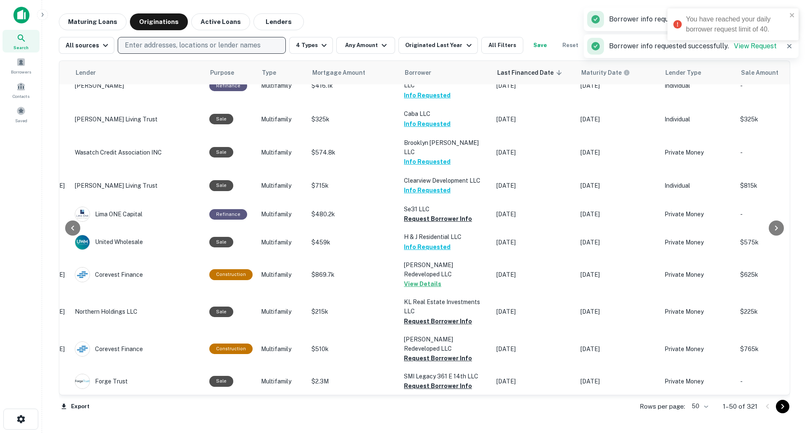
scroll to position [420, 131]
